Goal: Check status

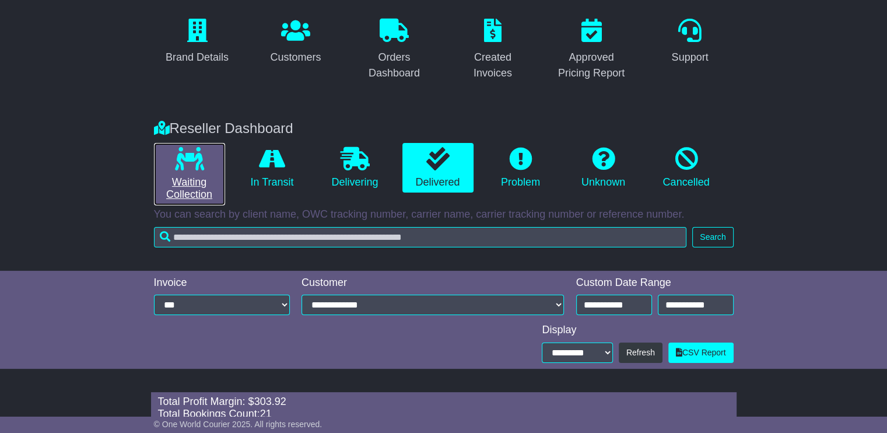
click at [160, 147] on link "Waiting Collection" at bounding box center [189, 174] width 71 height 62
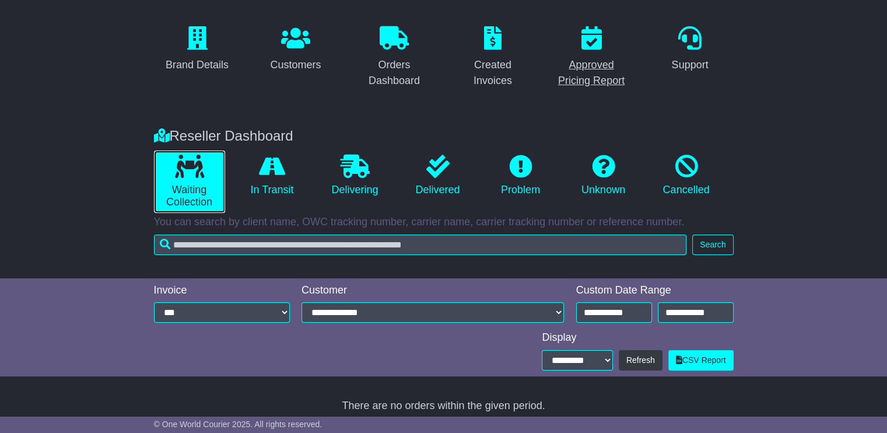
scroll to position [89, 0]
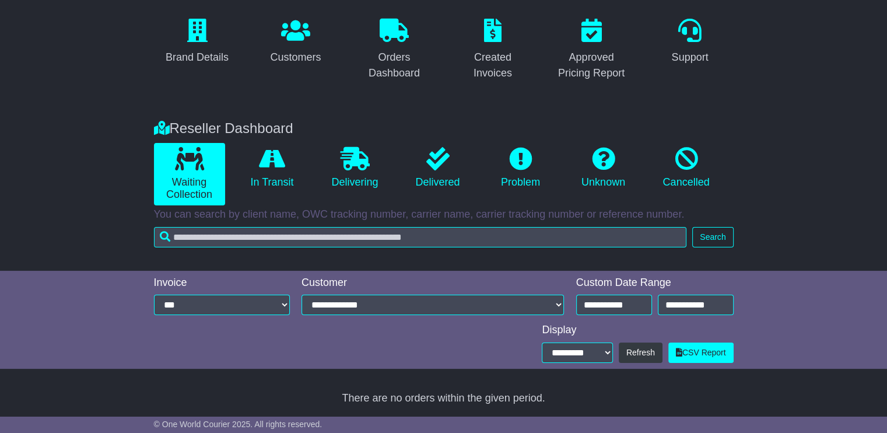
click at [308, 143] on li "In Transit" at bounding box center [272, 174] width 83 height 62
click at [284, 159] on icon at bounding box center [272, 158] width 26 height 23
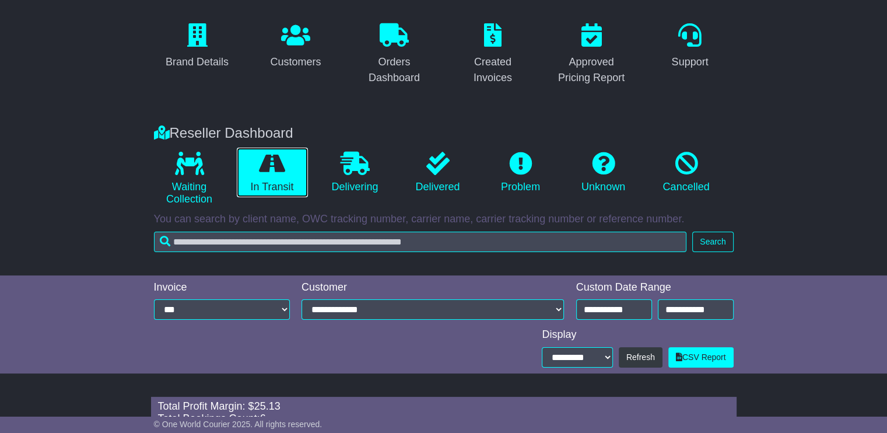
scroll to position [90, 0]
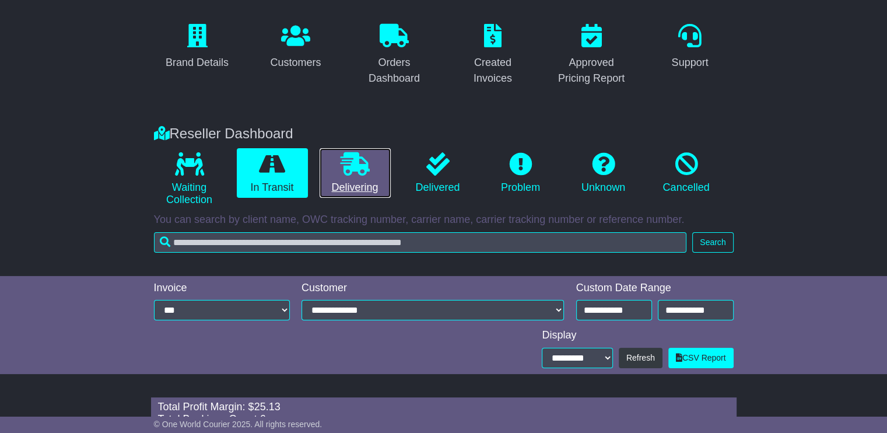
click at [370, 160] on link "Delivering" at bounding box center [354, 173] width 71 height 50
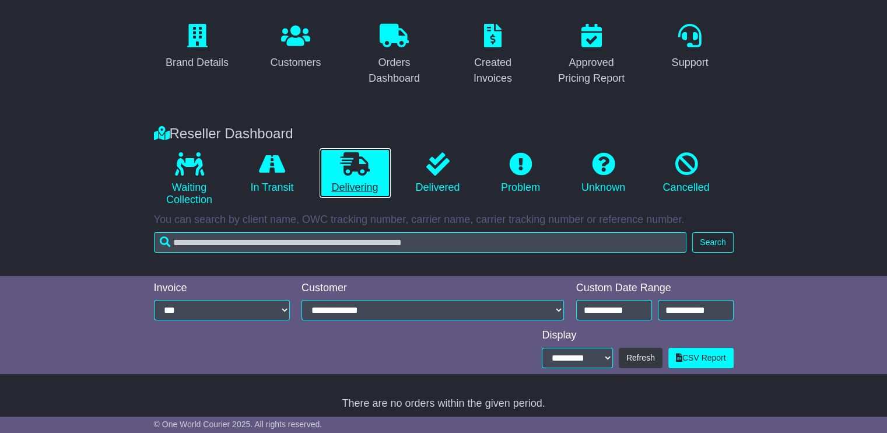
scroll to position [96, 0]
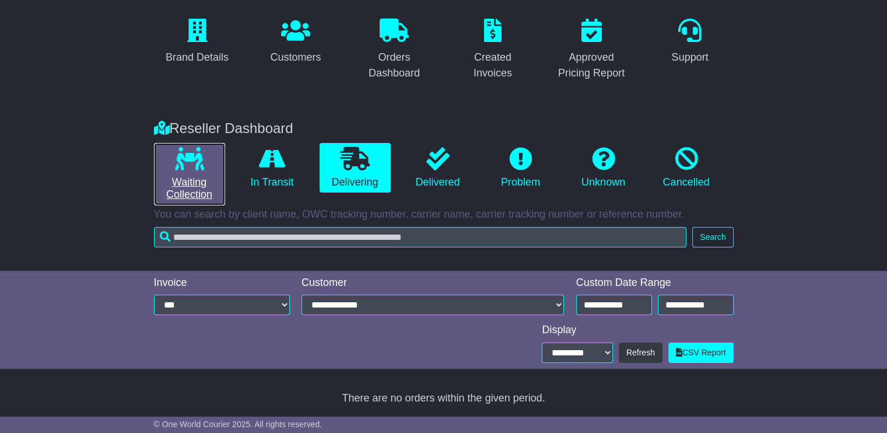
click at [188, 188] on link "Waiting Collection" at bounding box center [189, 174] width 71 height 62
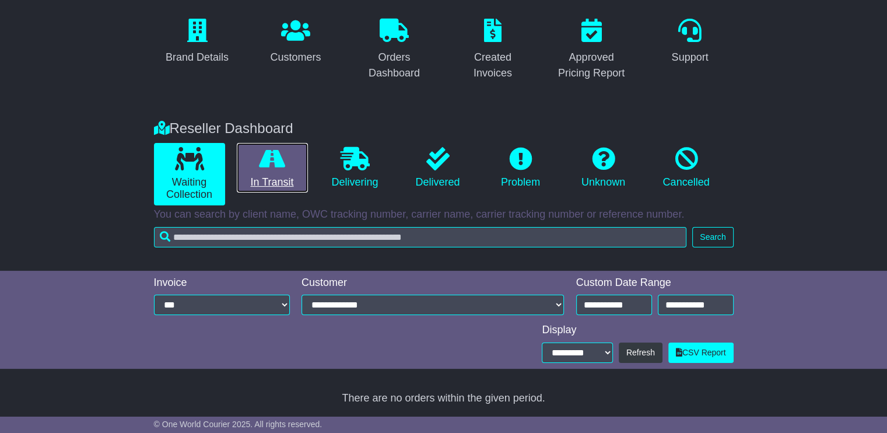
click at [277, 173] on link "In Transit" at bounding box center [272, 168] width 71 height 50
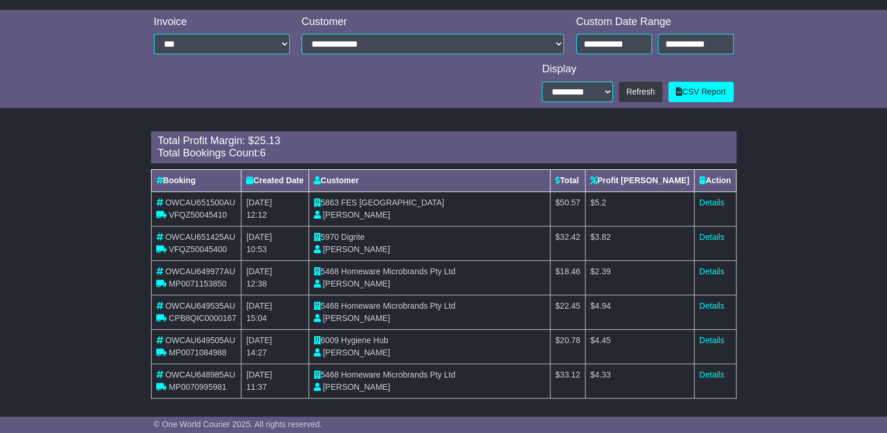
scroll to position [357, 0]
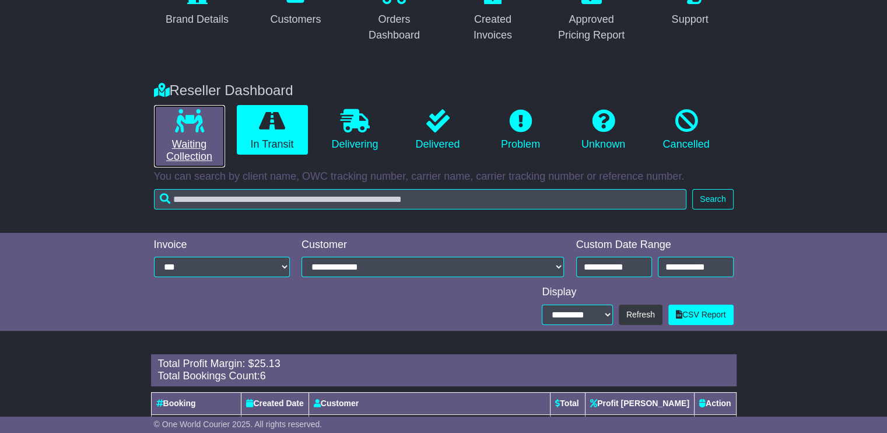
click at [183, 128] on icon at bounding box center [189, 120] width 29 height 23
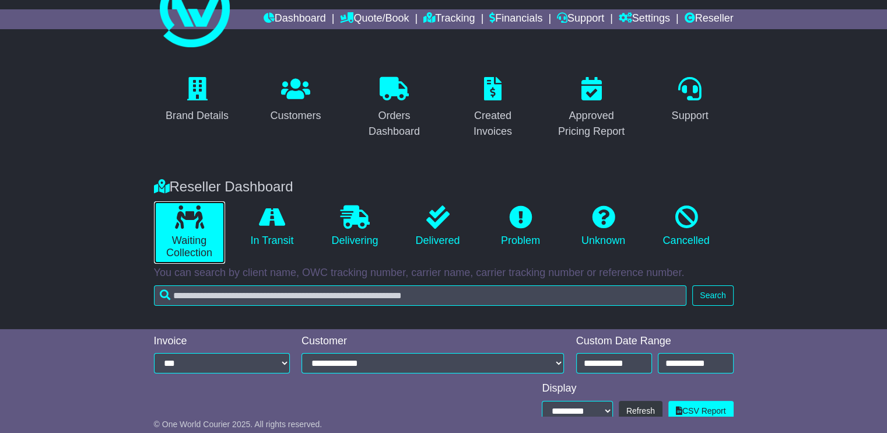
scroll to position [37, 0]
